Goal: Find contact information: Find contact information

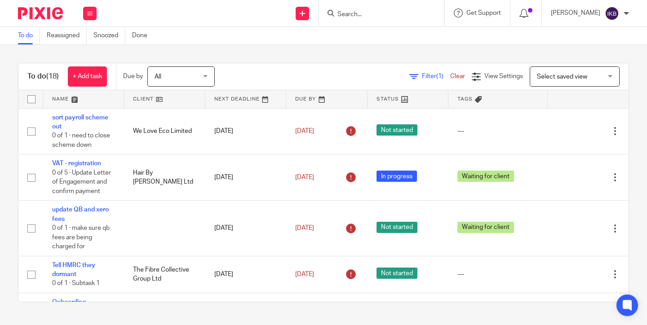
click at [336, 17] on input "Search" at bounding box center [376, 15] width 81 height 8
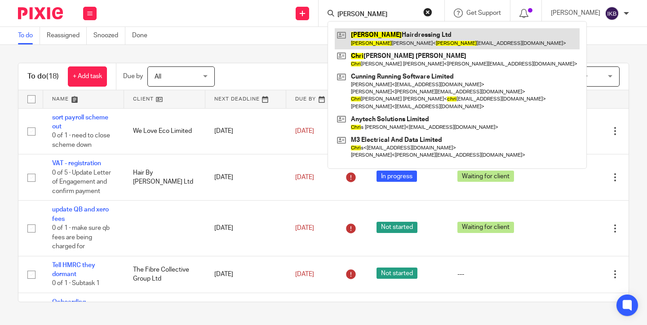
type input "cheri"
click at [379, 43] on link at bounding box center [457, 38] width 245 height 21
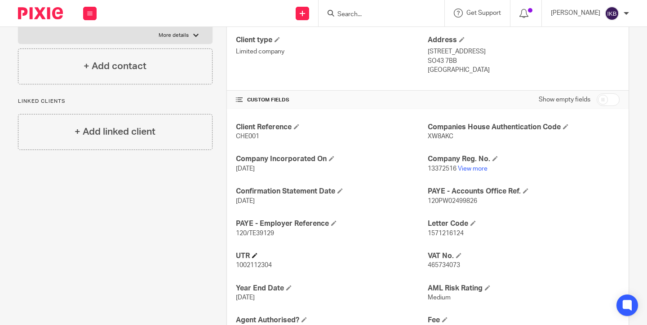
scroll to position [145, 0]
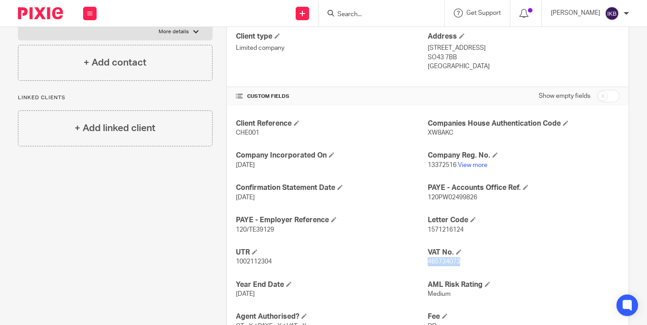
drag, startPoint x: 460, startPoint y: 261, endPoint x: 429, endPoint y: 261, distance: 31.4
click at [429, 261] on span "465734073" at bounding box center [444, 262] width 32 height 6
copy span "465734073"
click at [228, 167] on div "Client Reference CHE001 Companies House Authentication Code XW8AKC Company Inco…" at bounding box center [427, 241] width 401 height 271
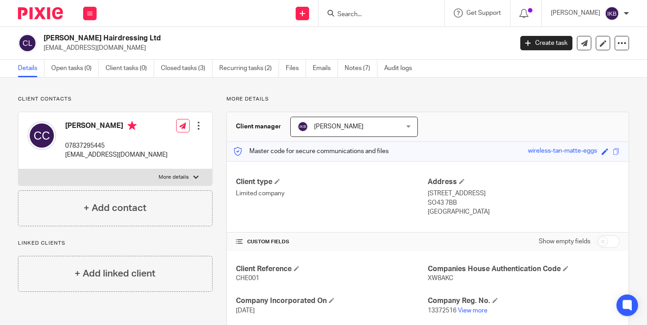
scroll to position [0, 0]
click at [38, 17] on img at bounding box center [40, 13] width 45 height 12
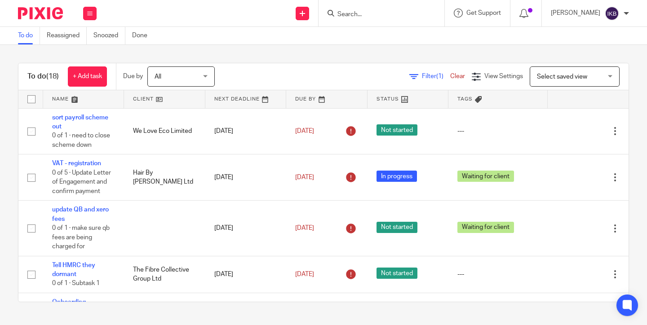
click at [327, 9] on div at bounding box center [379, 13] width 105 height 11
click at [336, 11] on input "Search" at bounding box center [376, 15] width 81 height 8
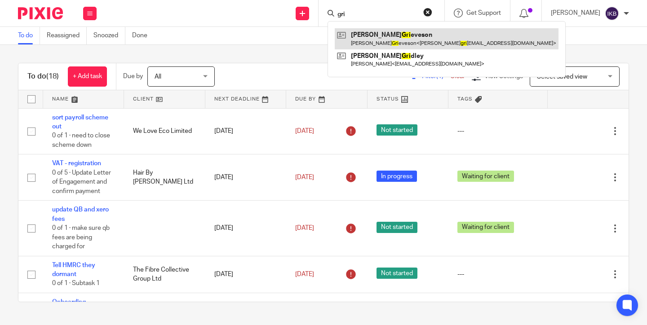
type input "gri"
click at [375, 36] on link at bounding box center [447, 38] width 224 height 21
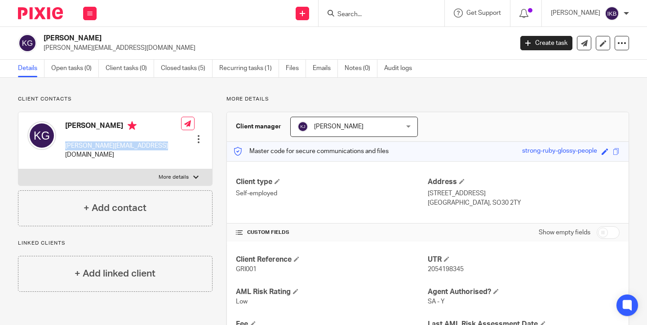
click at [63, 144] on div "[PERSON_NAME] [EMAIL_ADDRESS][DOMAIN_NAME] Edit contact Create client from cont…" at bounding box center [115, 140] width 194 height 57
click at [325, 18] on div at bounding box center [381, 13] width 126 height 26
click at [336, 17] on input "Search" at bounding box center [376, 15] width 81 height 8
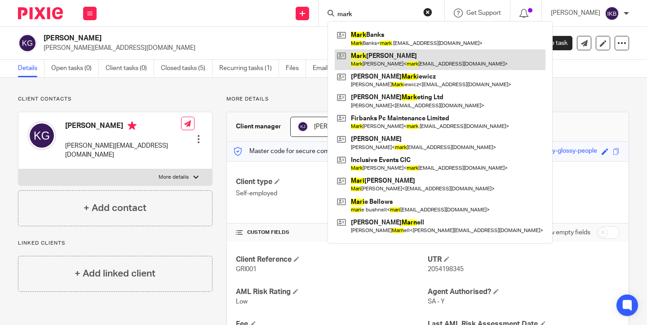
type input "mark"
click at [383, 62] on link at bounding box center [440, 59] width 211 height 21
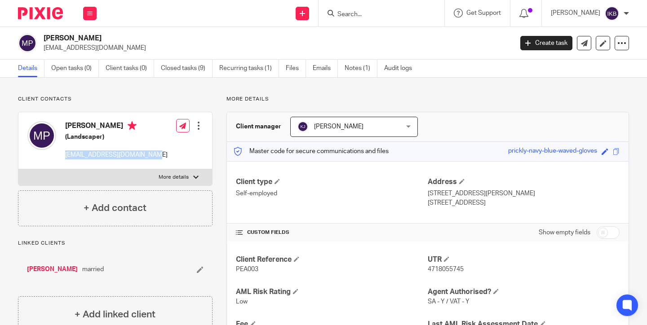
click at [66, 157] on div "[PERSON_NAME] (Landscaper) [EMAIL_ADDRESS][DOMAIN_NAME] Edit contact Create cli…" at bounding box center [115, 140] width 194 height 57
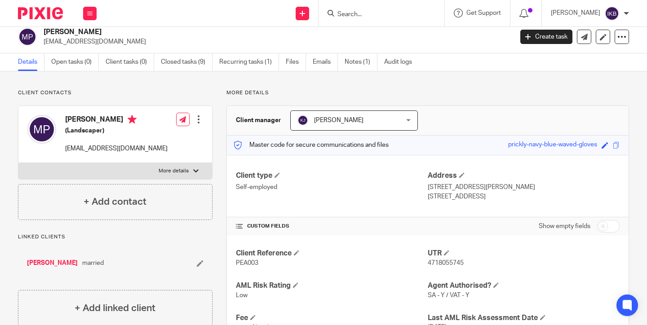
click at [358, 20] on div at bounding box center [381, 13] width 126 height 26
click at [347, 15] on input "Search" at bounding box center [376, 15] width 81 height 8
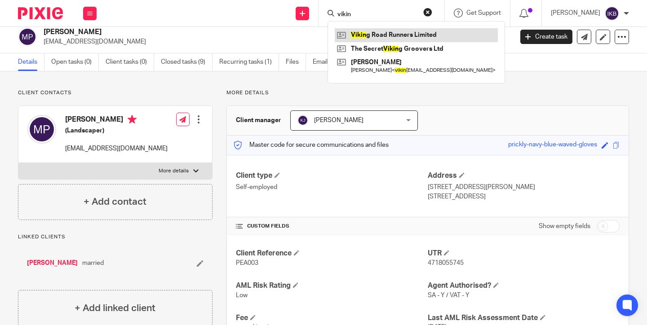
type input "vikin"
click at [379, 30] on link at bounding box center [416, 34] width 163 height 13
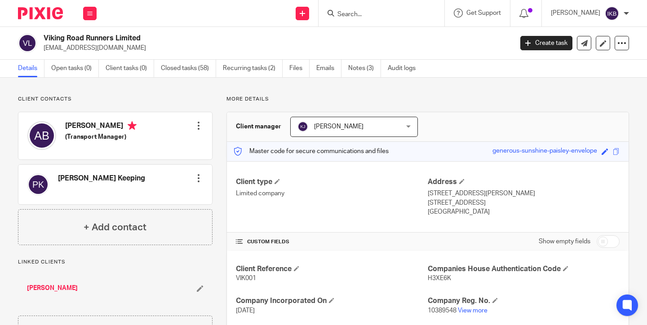
drag, startPoint x: 133, startPoint y: 44, endPoint x: 38, endPoint y: 47, distance: 94.8
click at [38, 47] on div "Viking Road Runners Limited [EMAIL_ADDRESS][DOMAIN_NAME]" at bounding box center [262, 43] width 489 height 19
click at [54, 47] on p "[EMAIL_ADDRESS][DOMAIN_NAME]" at bounding box center [275, 48] width 463 height 9
click at [148, 54] on div "Viking Road Runners Limited [EMAIL_ADDRESS][DOMAIN_NAME] Create task Update fro…" at bounding box center [323, 43] width 647 height 33
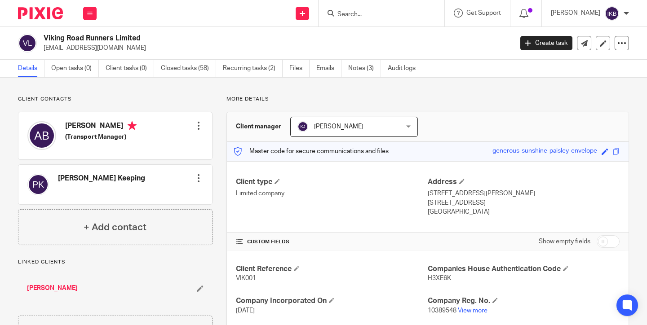
drag, startPoint x: 136, startPoint y: 50, endPoint x: 43, endPoint y: 50, distance: 93.0
click at [43, 50] on div "Viking Road Runners Limited vikingroadrunners@gmail.com" at bounding box center [262, 43] width 489 height 19
copy p "vikingroadrunners@gmail.com"
click at [183, 40] on h2 "Viking Road Runners Limited" at bounding box center [229, 38] width 370 height 9
click at [52, 15] on img at bounding box center [40, 13] width 45 height 12
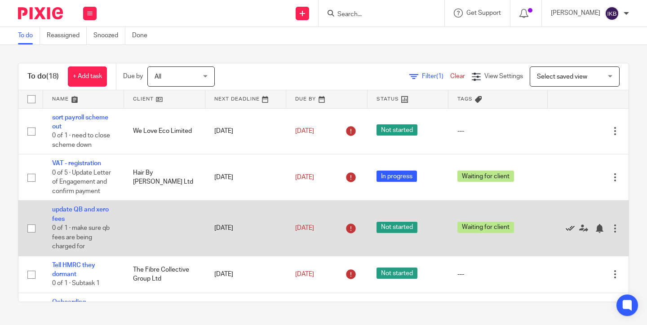
click at [568, 233] on icon at bounding box center [569, 228] width 9 height 9
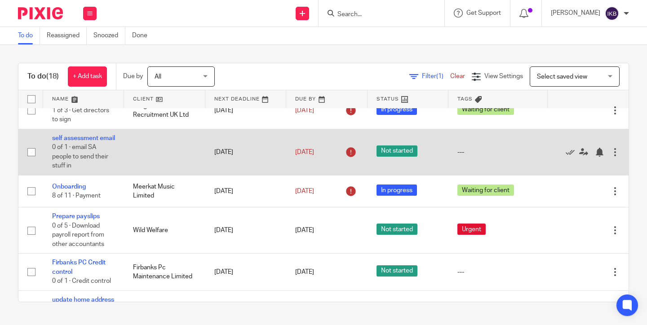
scroll to position [222, 0]
